Goal: Task Accomplishment & Management: Use online tool/utility

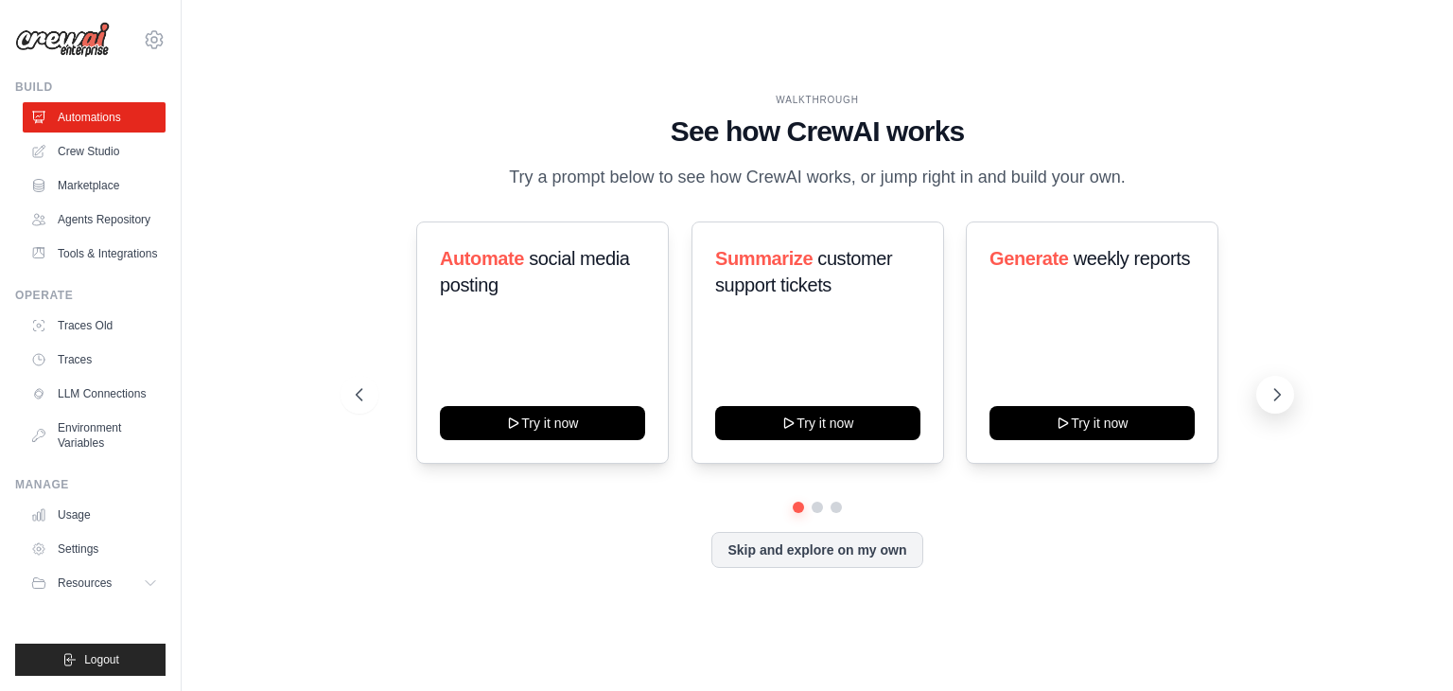
click at [1275, 395] on icon at bounding box center [1277, 394] width 19 height 19
click at [1277, 395] on icon at bounding box center [1277, 394] width 19 height 19
click at [97, 149] on link "Crew Studio" at bounding box center [96, 151] width 143 height 30
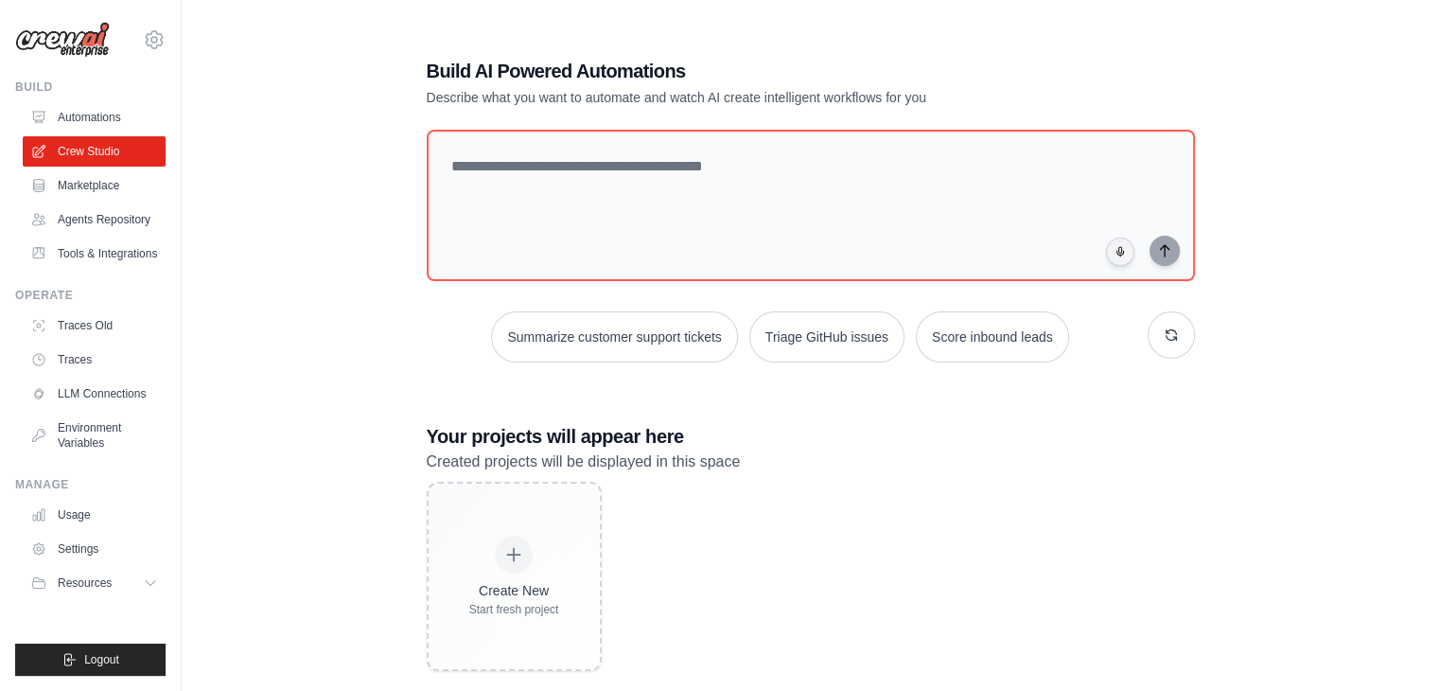
click at [1292, 223] on div "Build AI Powered Automations Describe what you want to automate and watch AI cr…" at bounding box center [810, 364] width 1197 height 691
click at [103, 120] on link "Automations" at bounding box center [96, 117] width 143 height 30
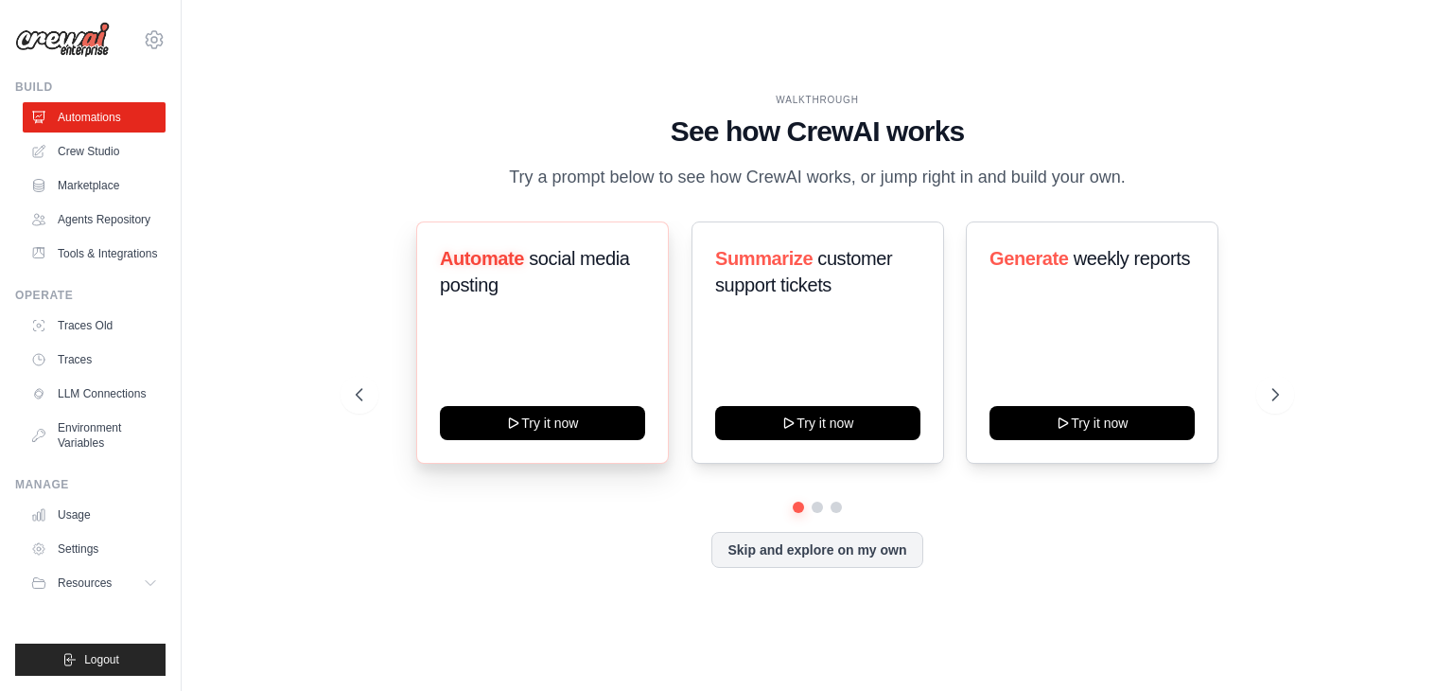
click at [549, 330] on div "Automate social media posting Try it now" at bounding box center [542, 342] width 253 height 242
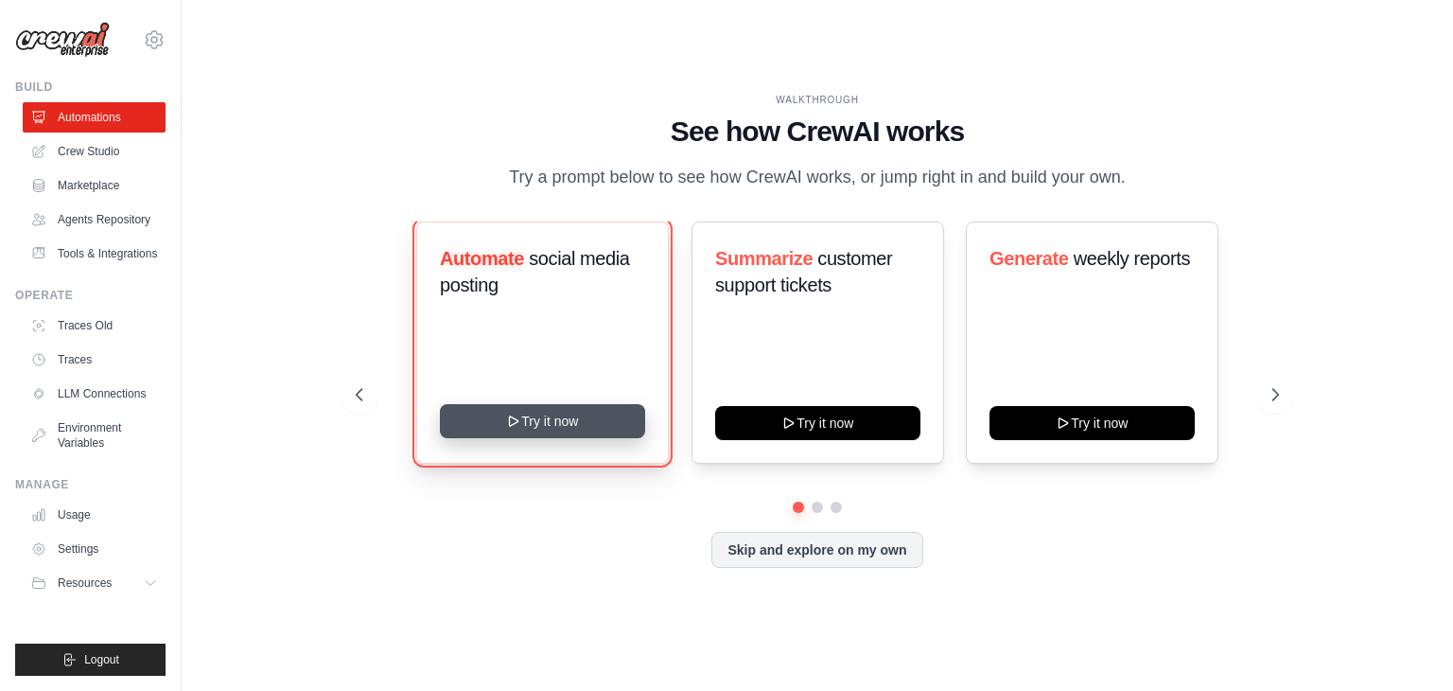
click at [553, 422] on button "Try it now" at bounding box center [542, 421] width 205 height 34
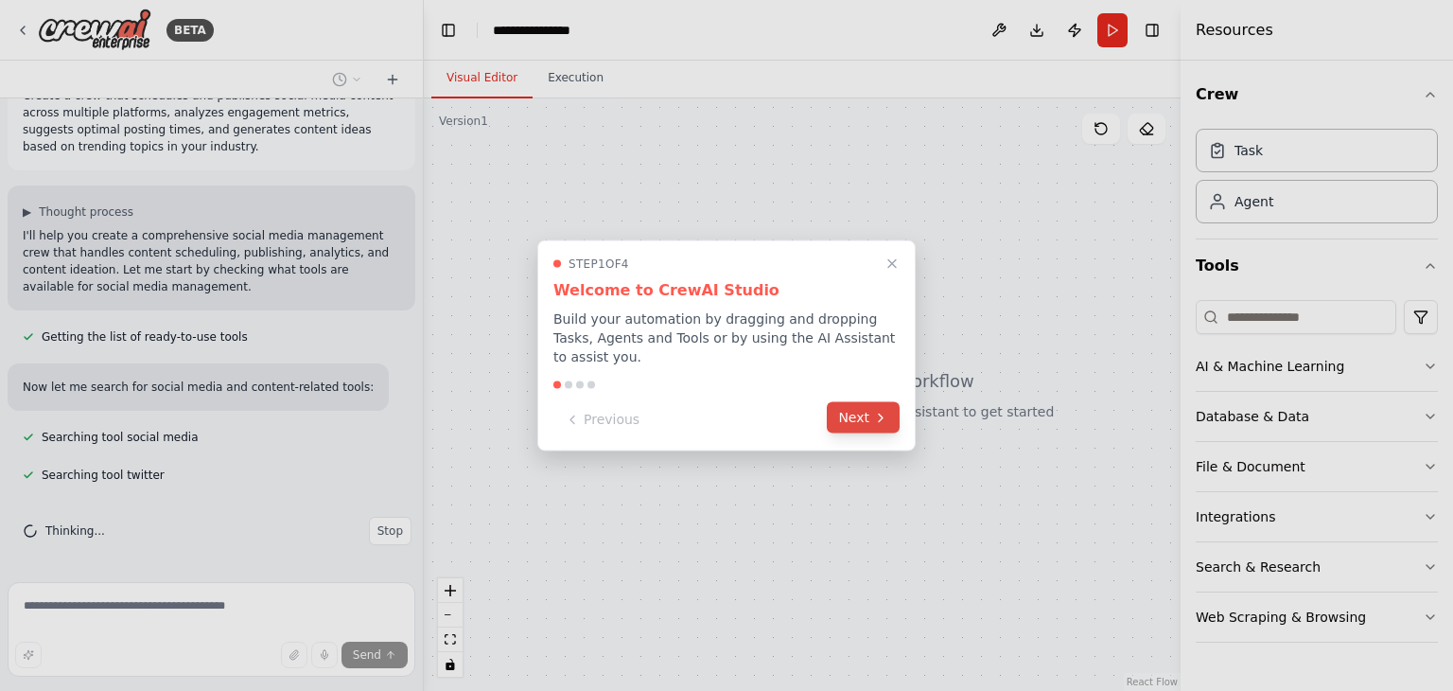
scroll to position [79, 0]
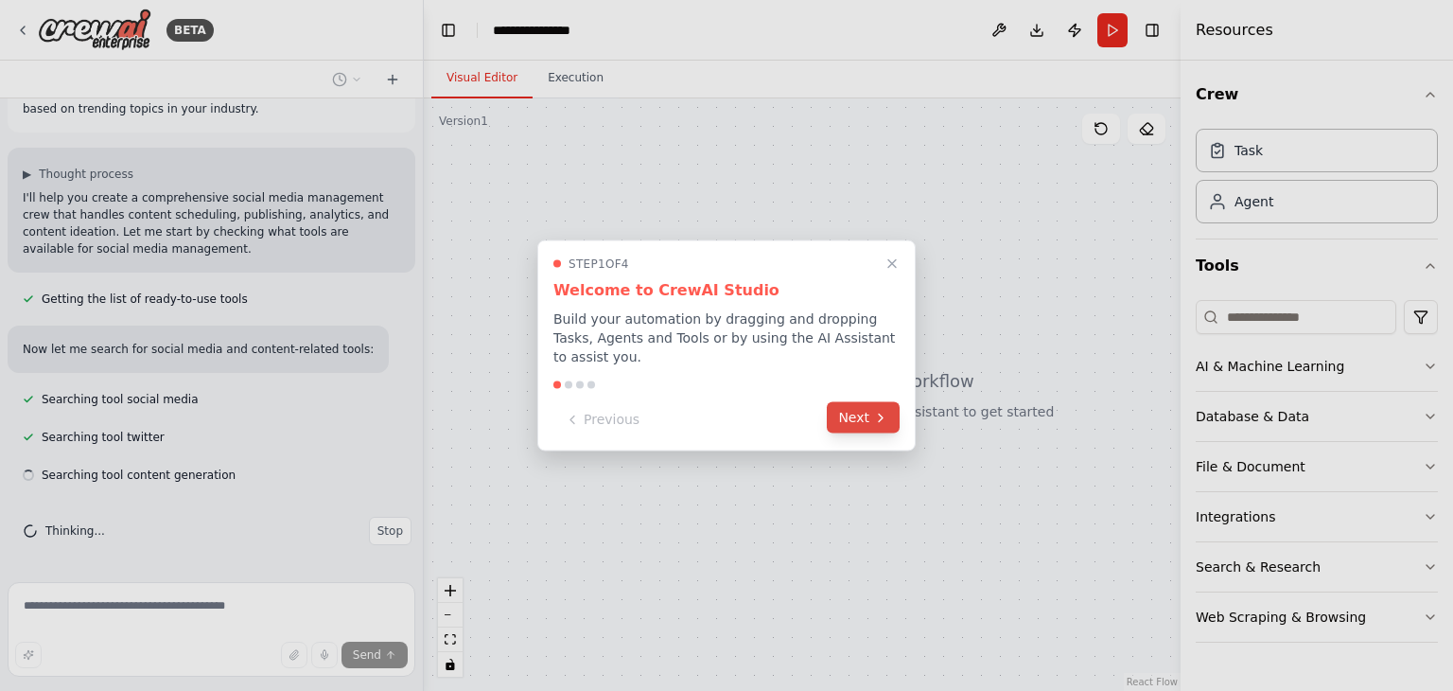
click at [869, 405] on button "Next" at bounding box center [863, 417] width 73 height 31
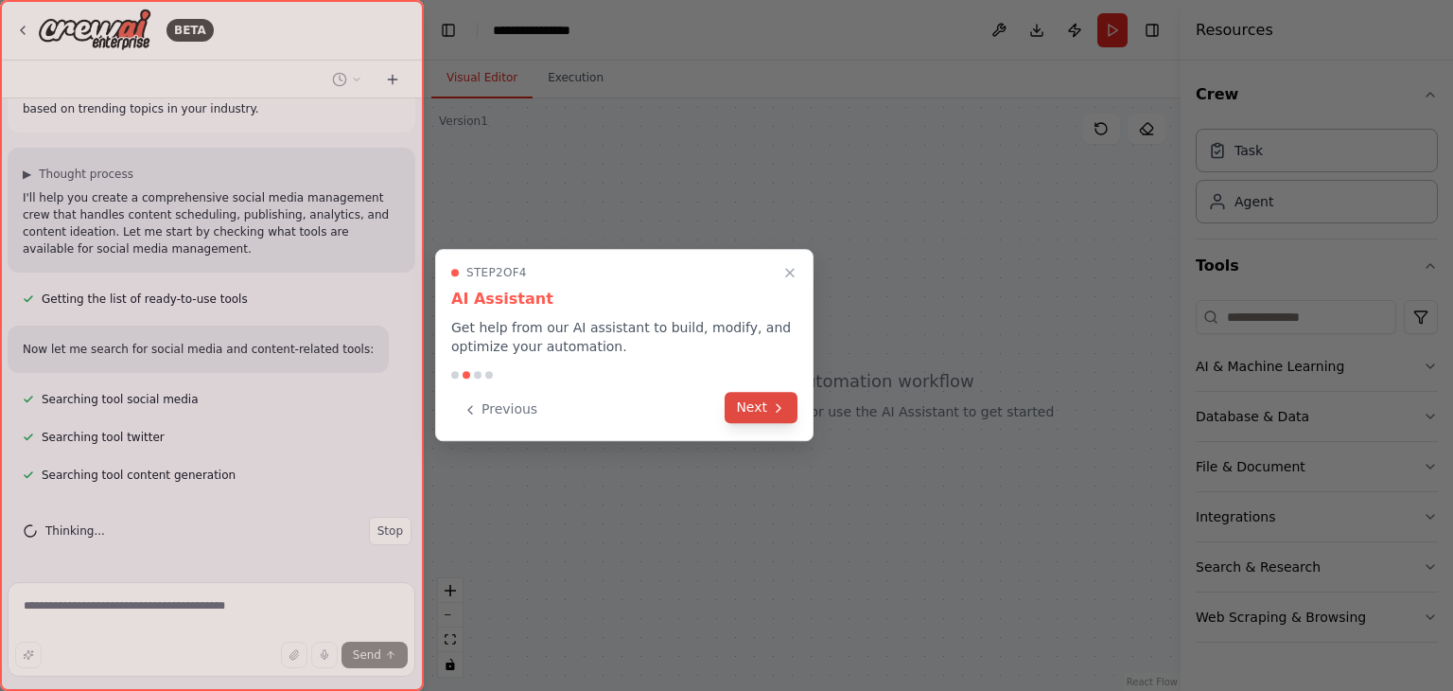
scroll to position [117, 0]
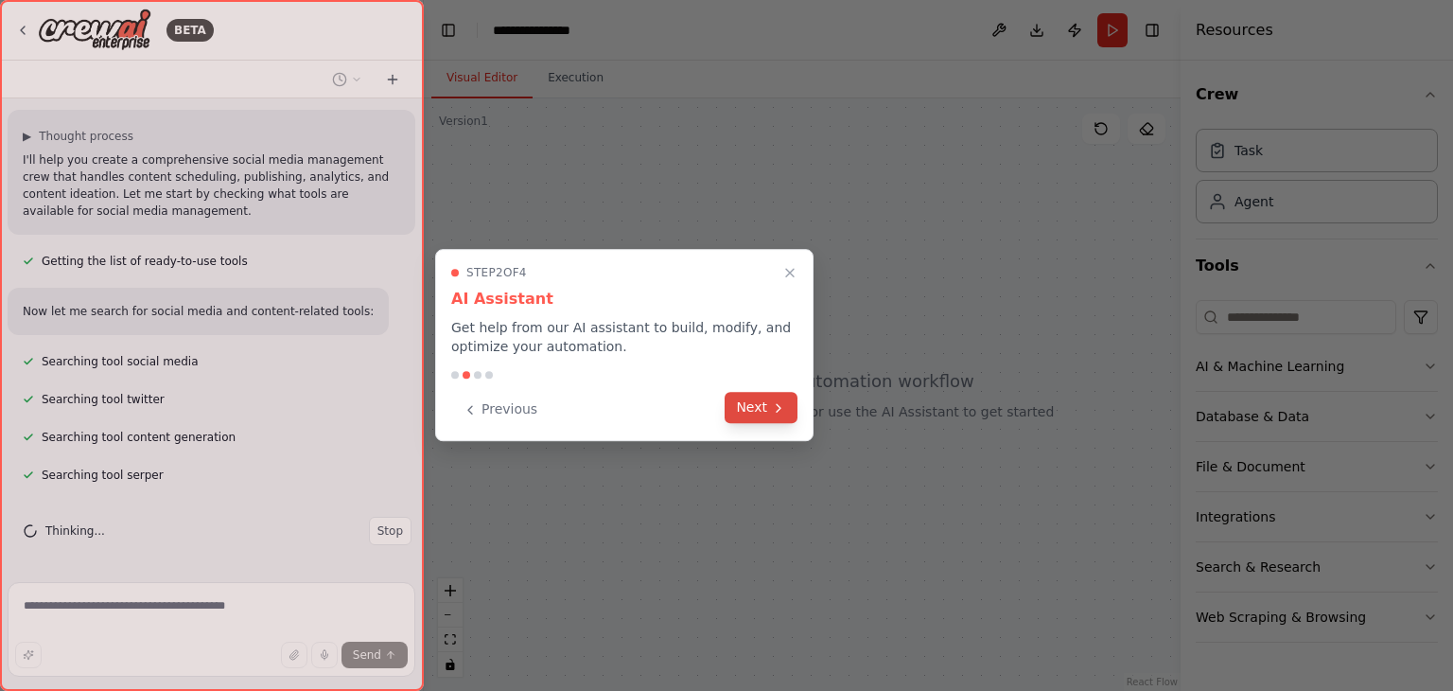
click at [772, 408] on icon at bounding box center [778, 407] width 15 height 15
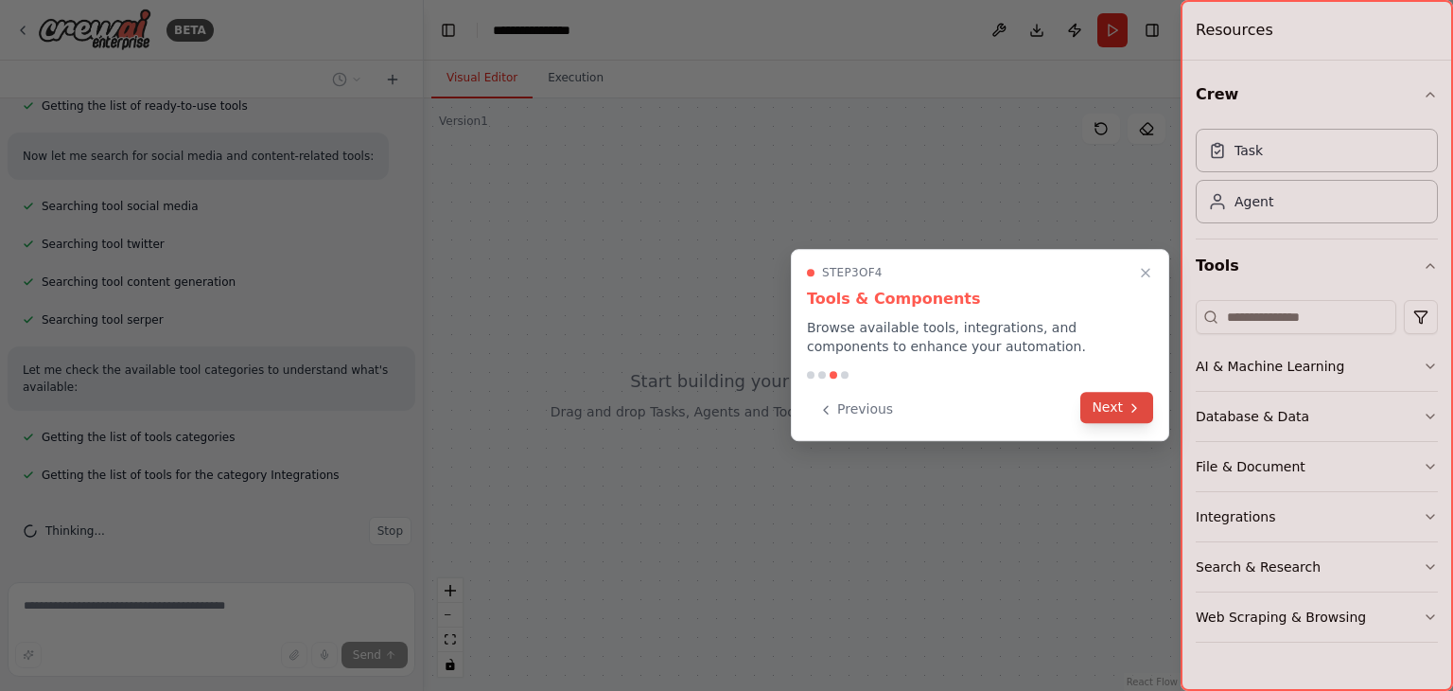
scroll to position [310, 0]
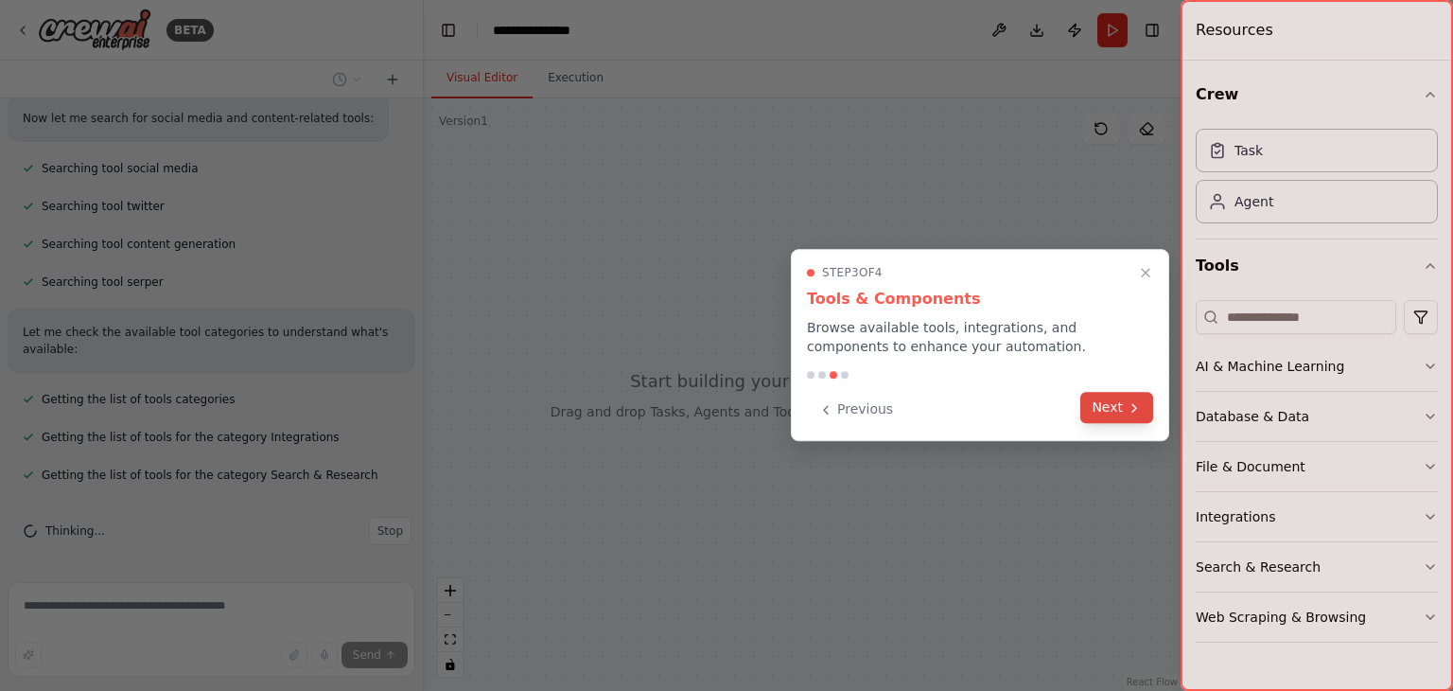
click at [1124, 402] on button "Next" at bounding box center [1116, 407] width 73 height 31
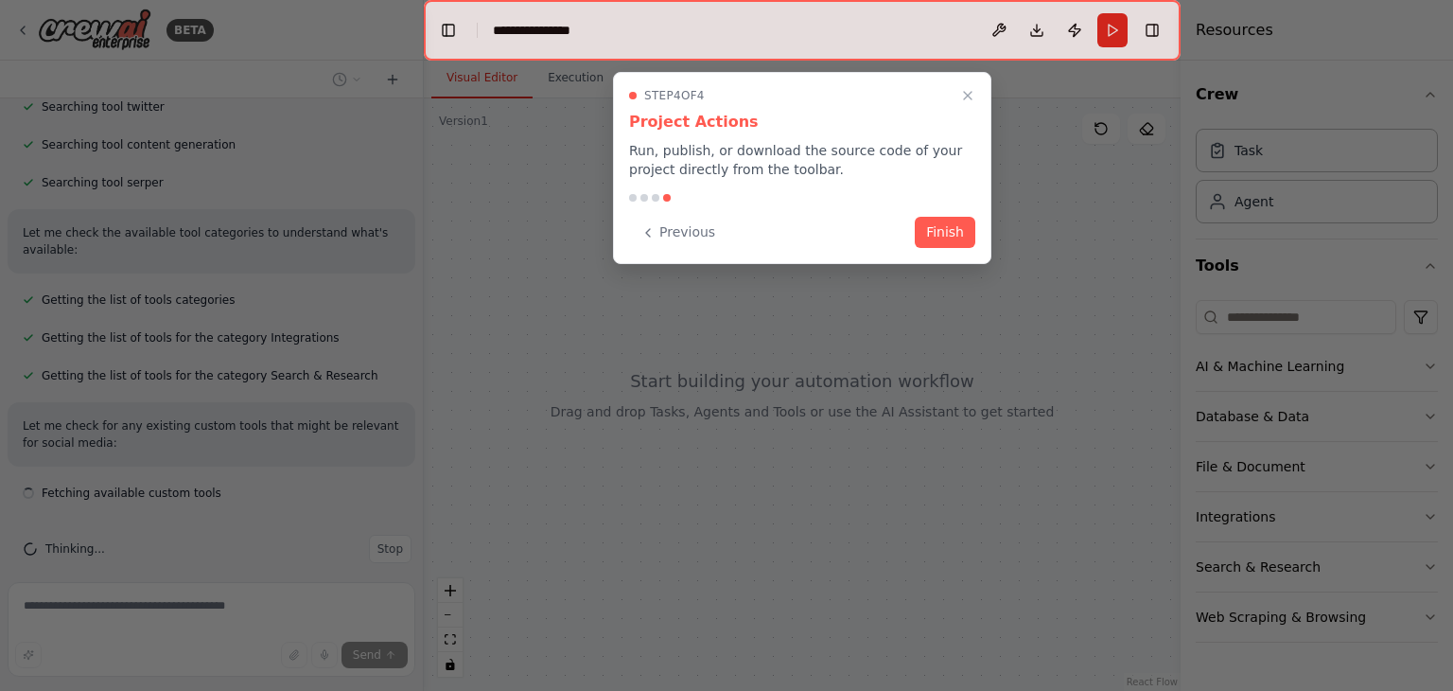
scroll to position [428, 0]
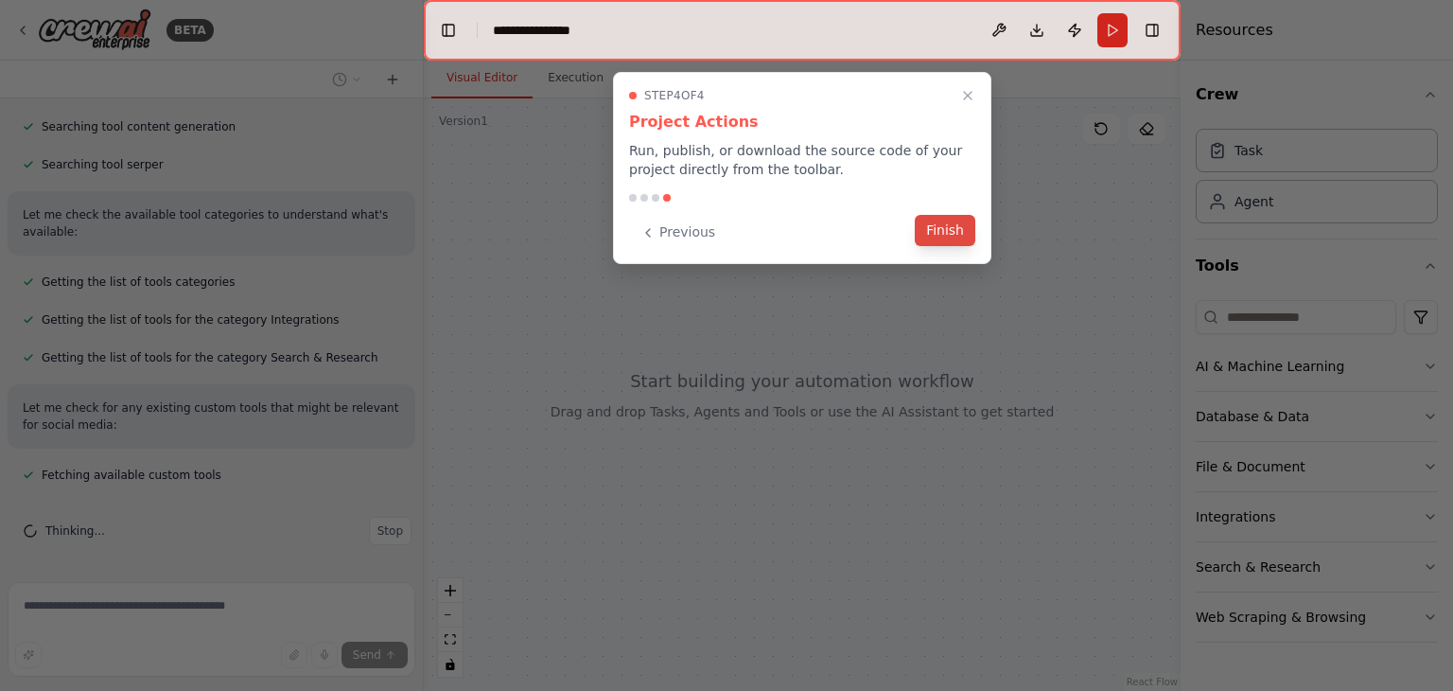
click at [944, 236] on button "Finish" at bounding box center [945, 230] width 61 height 31
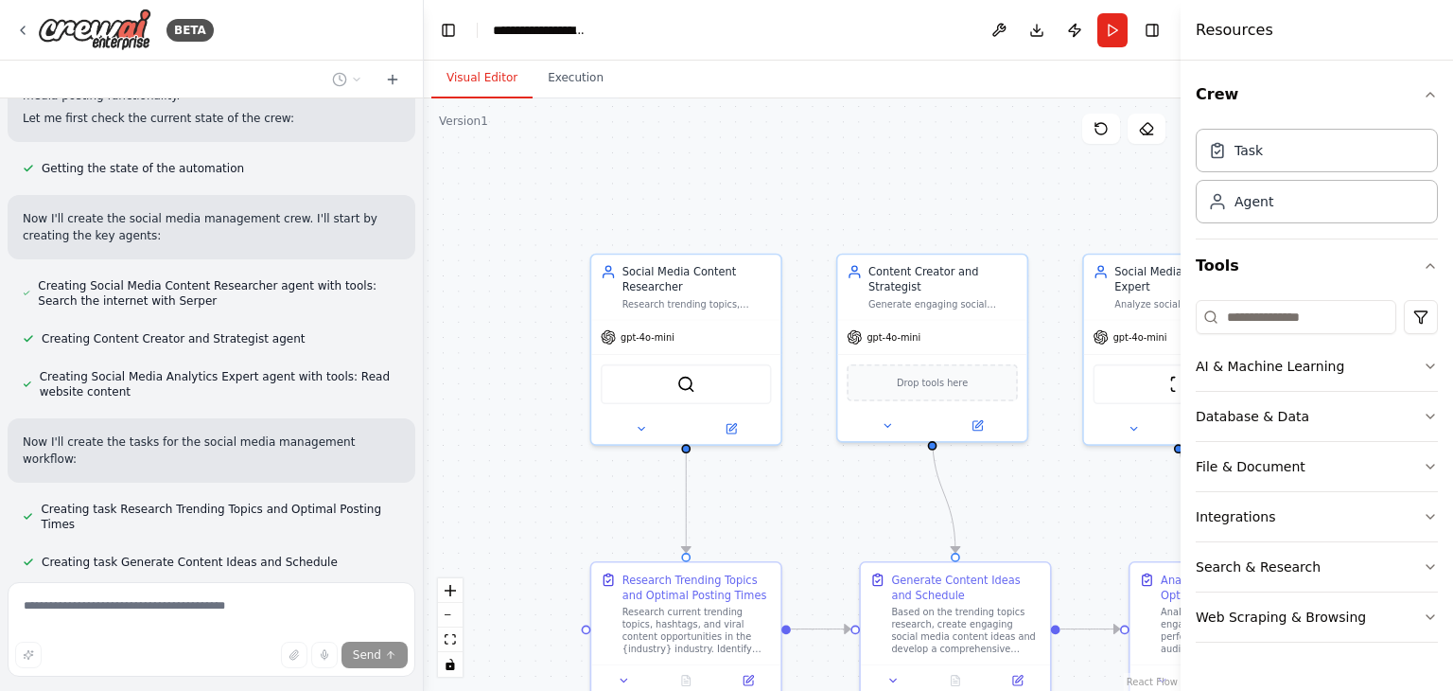
scroll to position [1219, 0]
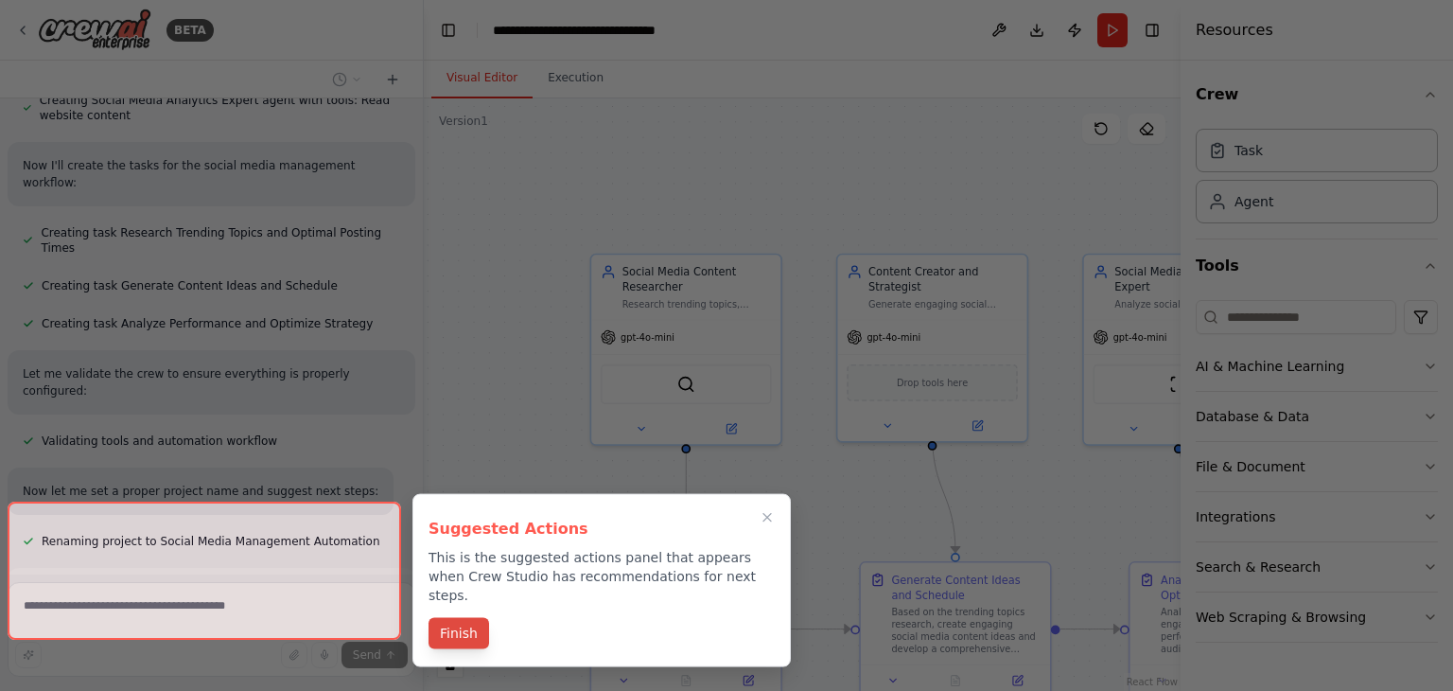
click at [457, 618] on button "Finish" at bounding box center [459, 633] width 61 height 31
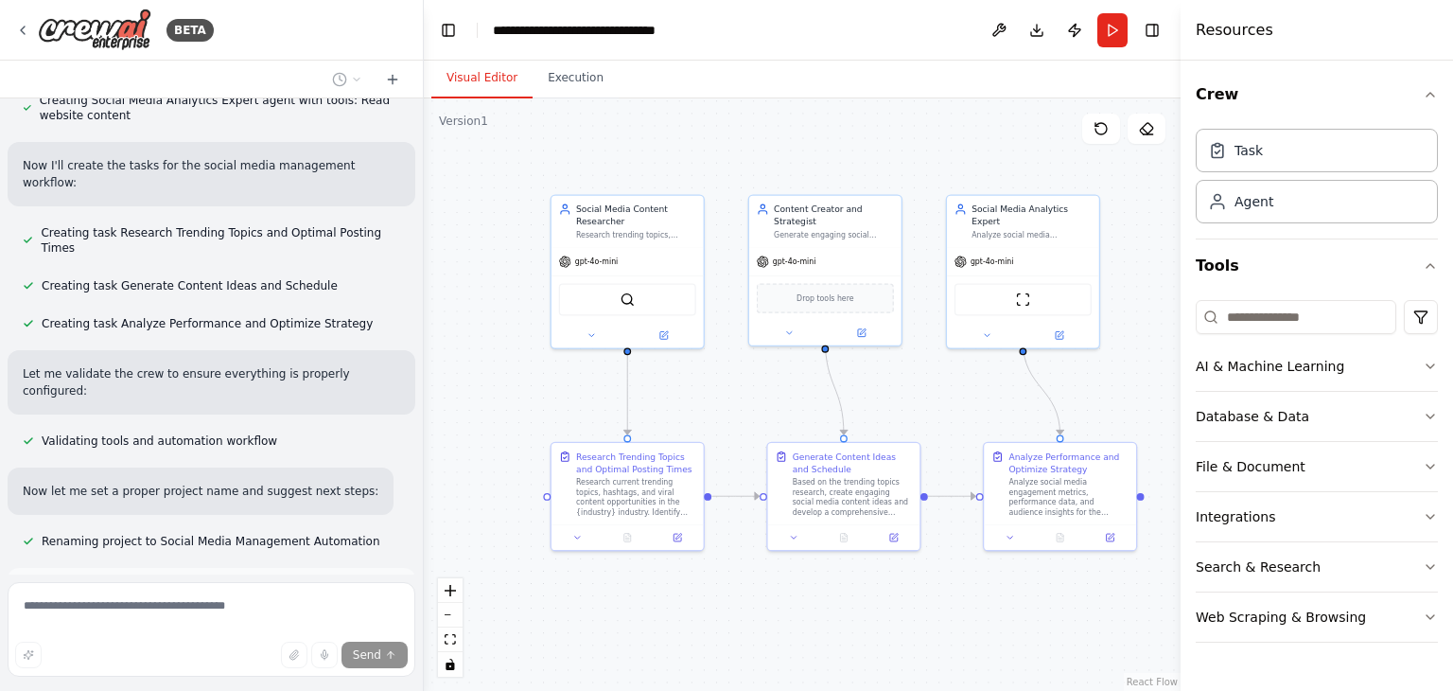
drag, startPoint x: 802, startPoint y: 525, endPoint x: 722, endPoint y: 417, distance: 134.5
click at [722, 417] on div ".deletable-edge-delete-btn { width: 20px; height: 20px; border: 0px solid #ffff…" at bounding box center [802, 394] width 757 height 592
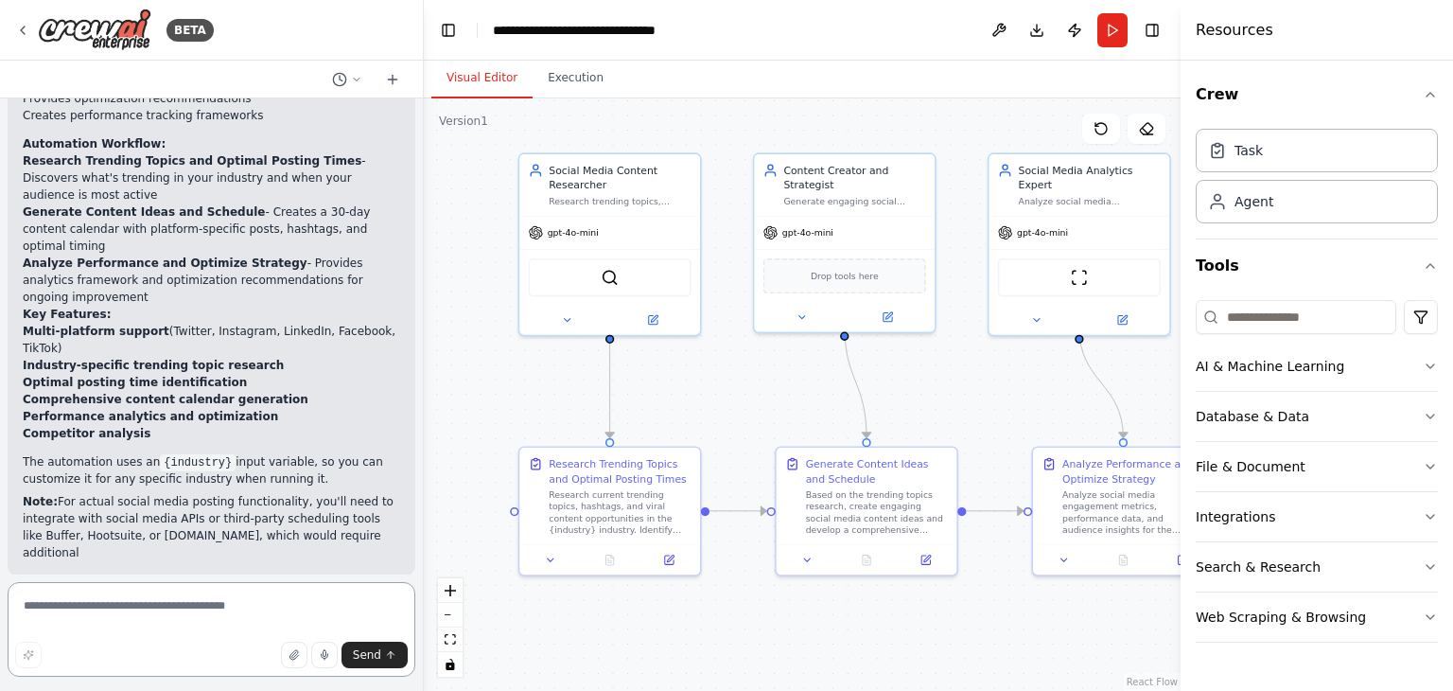
scroll to position [2138, 0]
